Goal: Communication & Community: Answer question/provide support

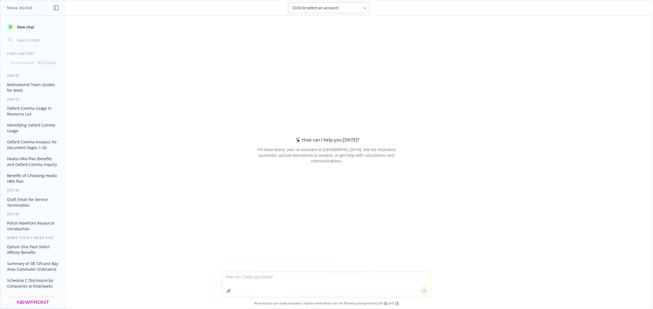
click at [290, 284] on textarea at bounding box center [326, 285] width 208 height 26
paste textarea "Our Newfront Answers team reached out and employee [PERSON_NAME] elected a few …"
type textarea "does this make sense: Our Newfront Answers team reached out and employee [PERSO…"
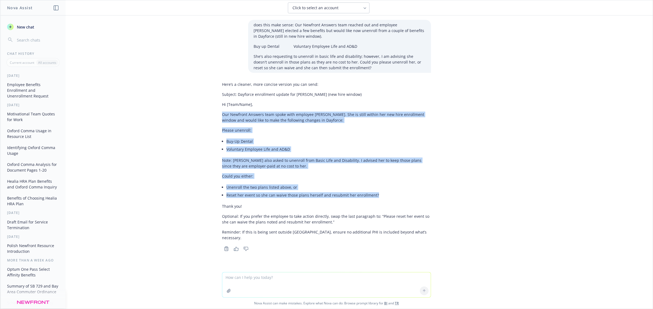
drag, startPoint x: 218, startPoint y: 116, endPoint x: 430, endPoint y: 200, distance: 228.2
click at [430, 200] on div "Here’s a cleaner, more concise version you can send: Subject: Dayforce enrollme…" at bounding box center [327, 165] width 218 height 173
click at [290, 131] on p "Please unenroll:" at bounding box center [326, 131] width 209 height 6
